Goal: Information Seeking & Learning: Check status

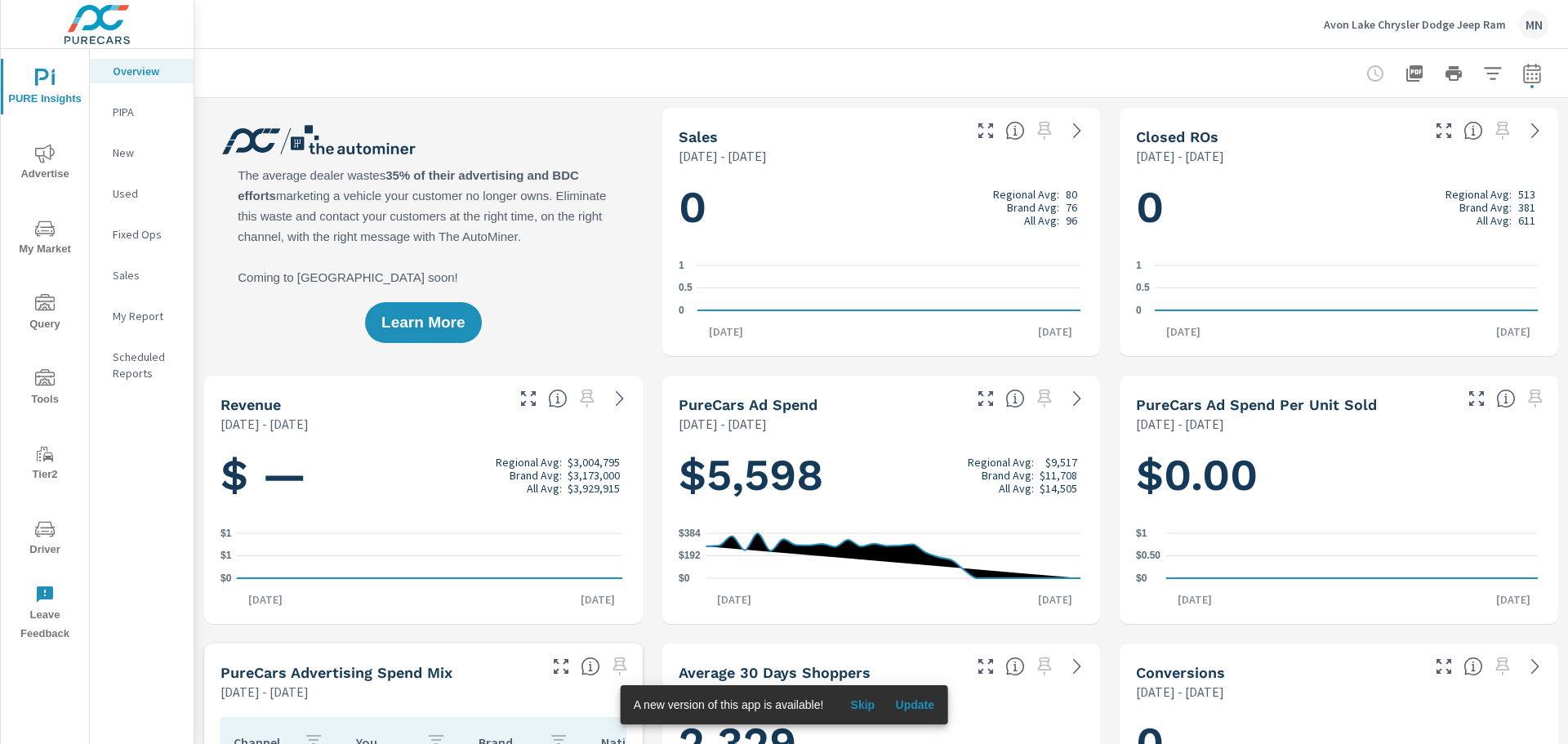
click at [59, 164] on span "Advertise" at bounding box center [44, 164] width 78 height 40
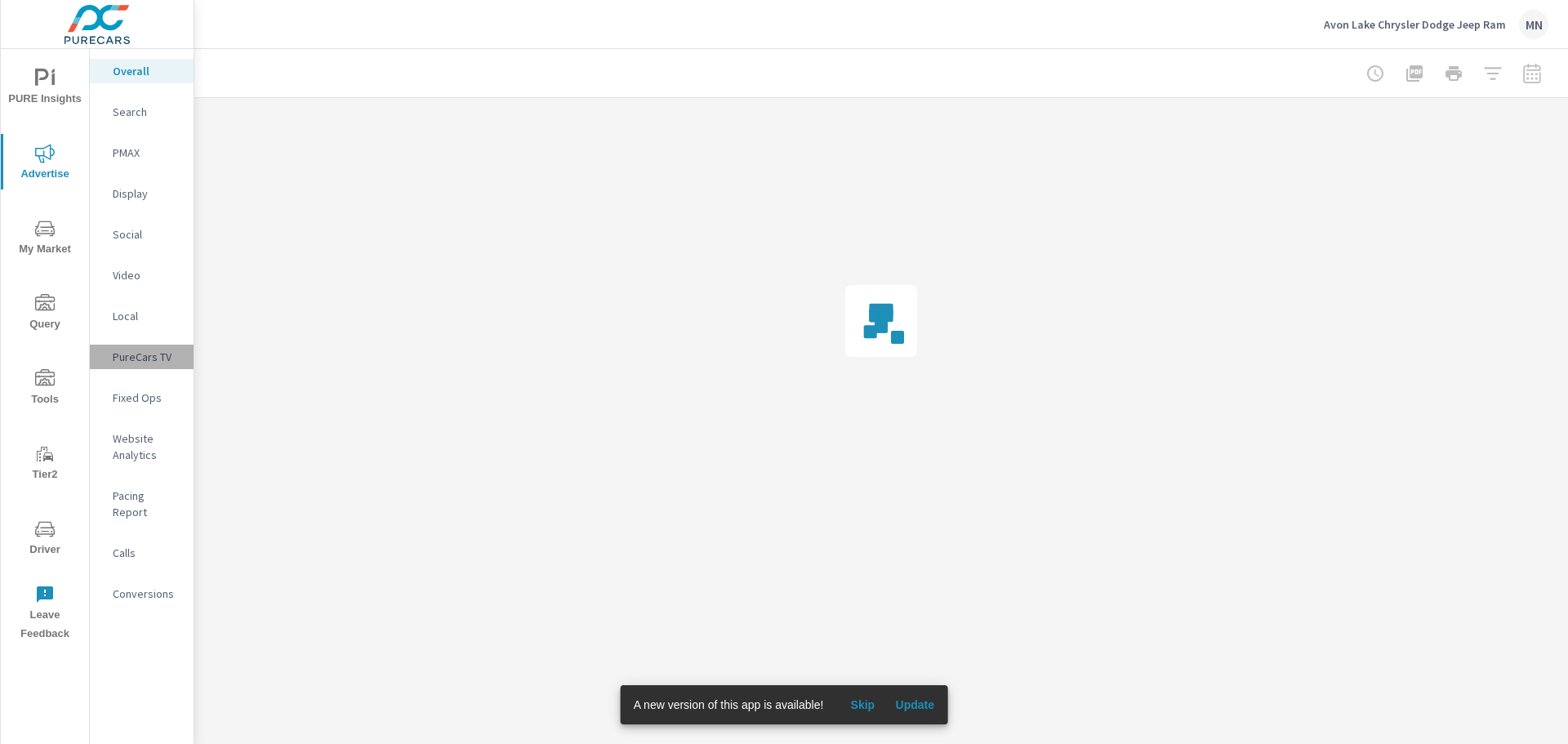
click at [153, 359] on p "PureCars TV" at bounding box center [147, 357] width 68 height 16
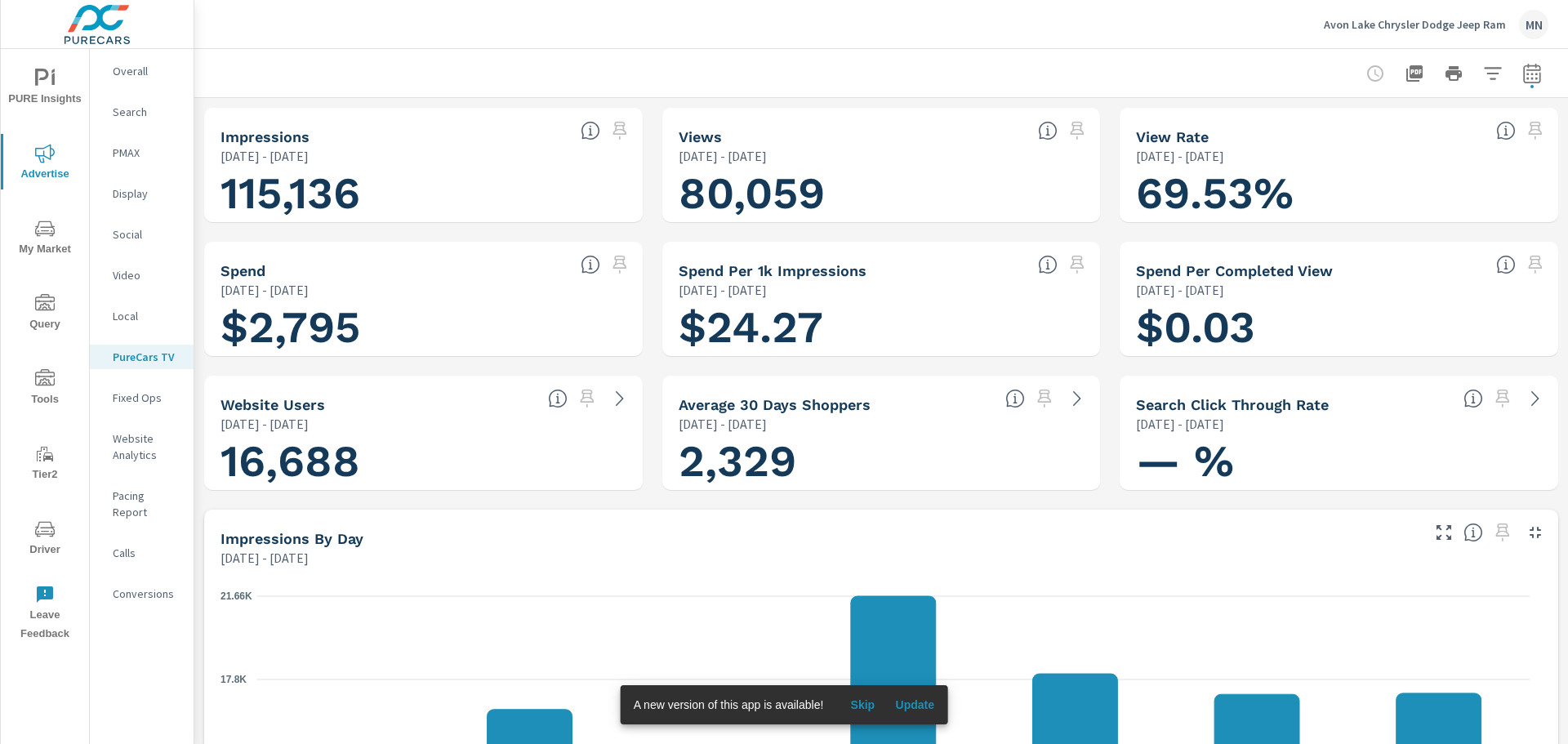
click at [901, 708] on span "Update" at bounding box center [915, 705] width 39 height 15
